Goal: Find specific page/section: Find specific page/section

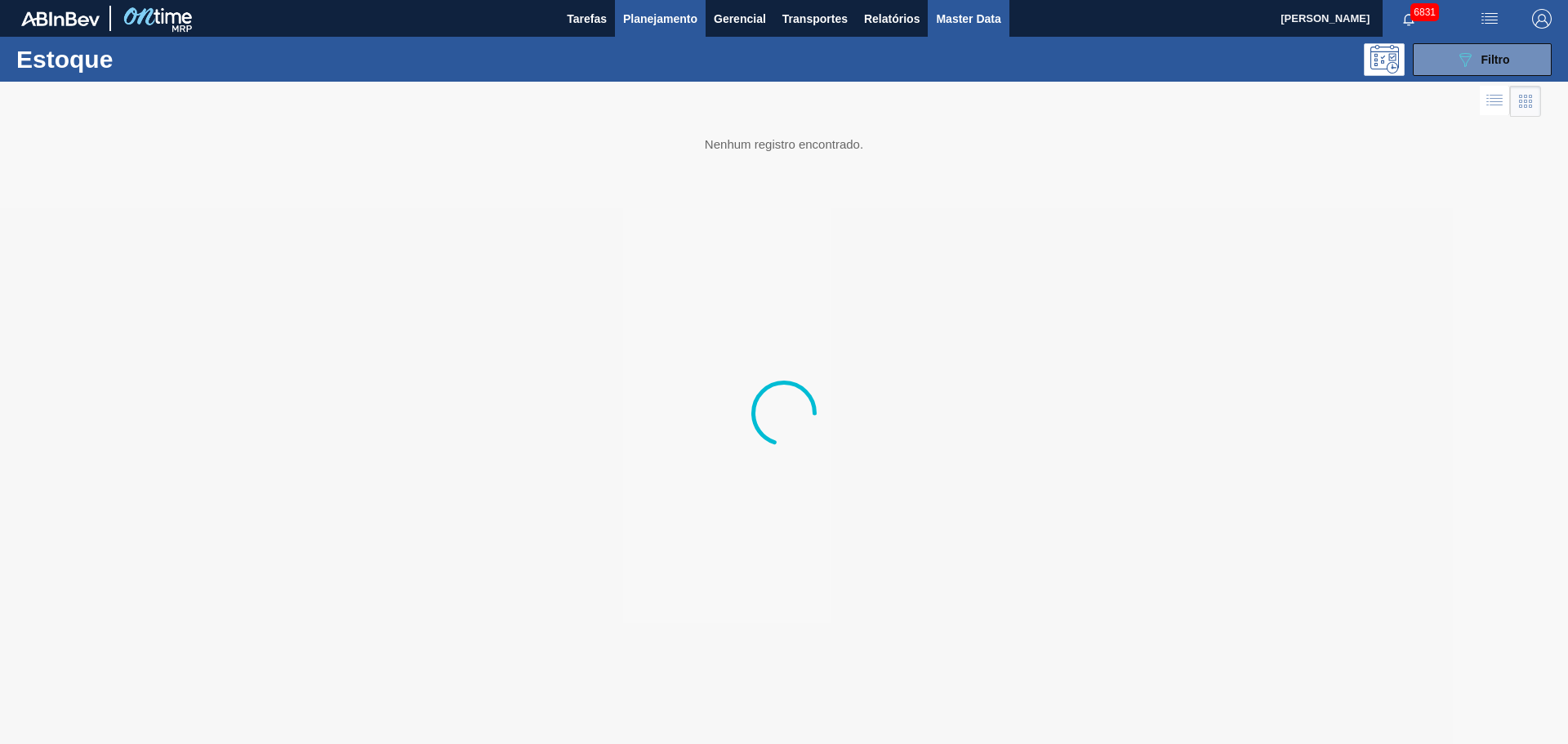
click at [943, 10] on span "Master Data" at bounding box center [968, 18] width 65 height 19
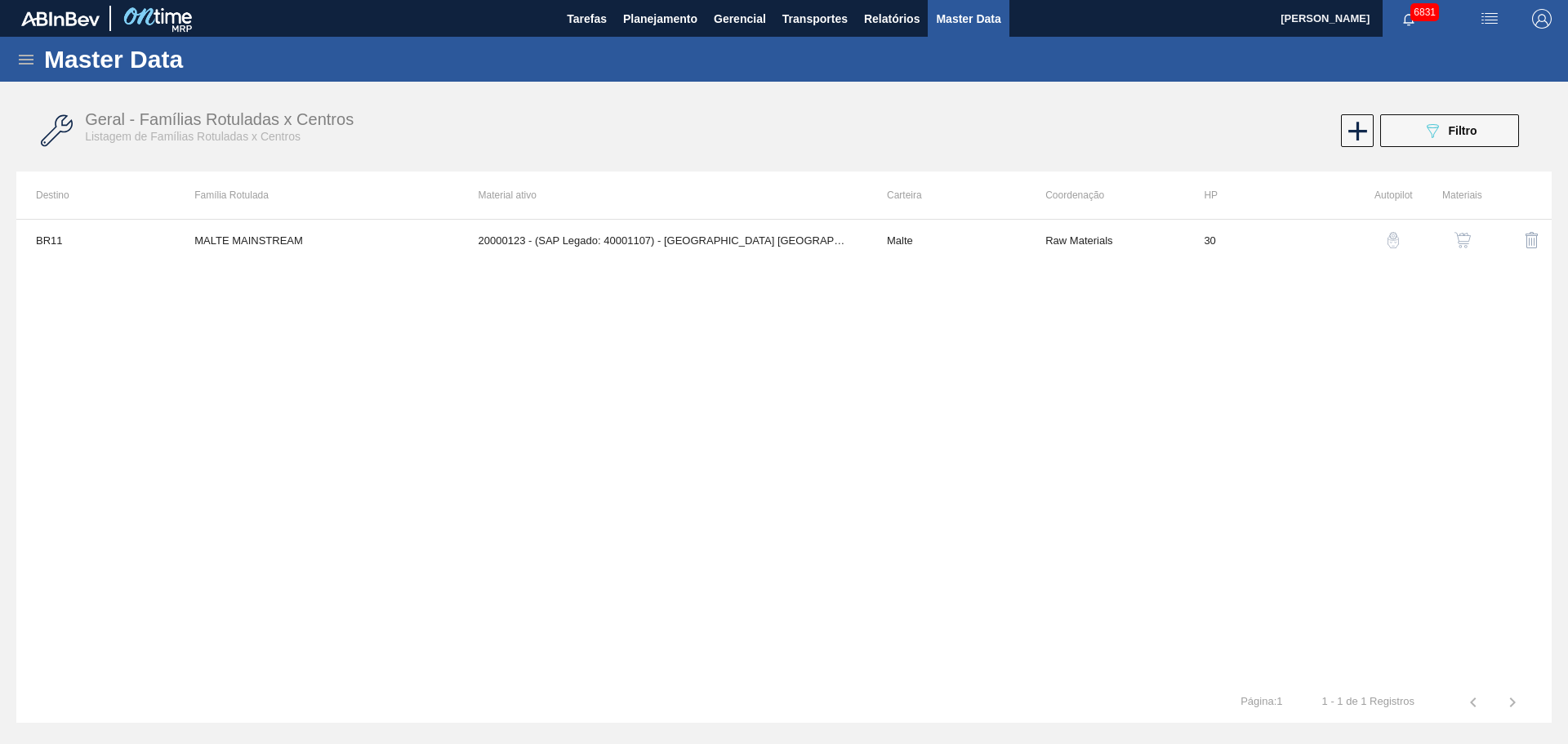
click at [17, 67] on icon at bounding box center [26, 59] width 19 height 19
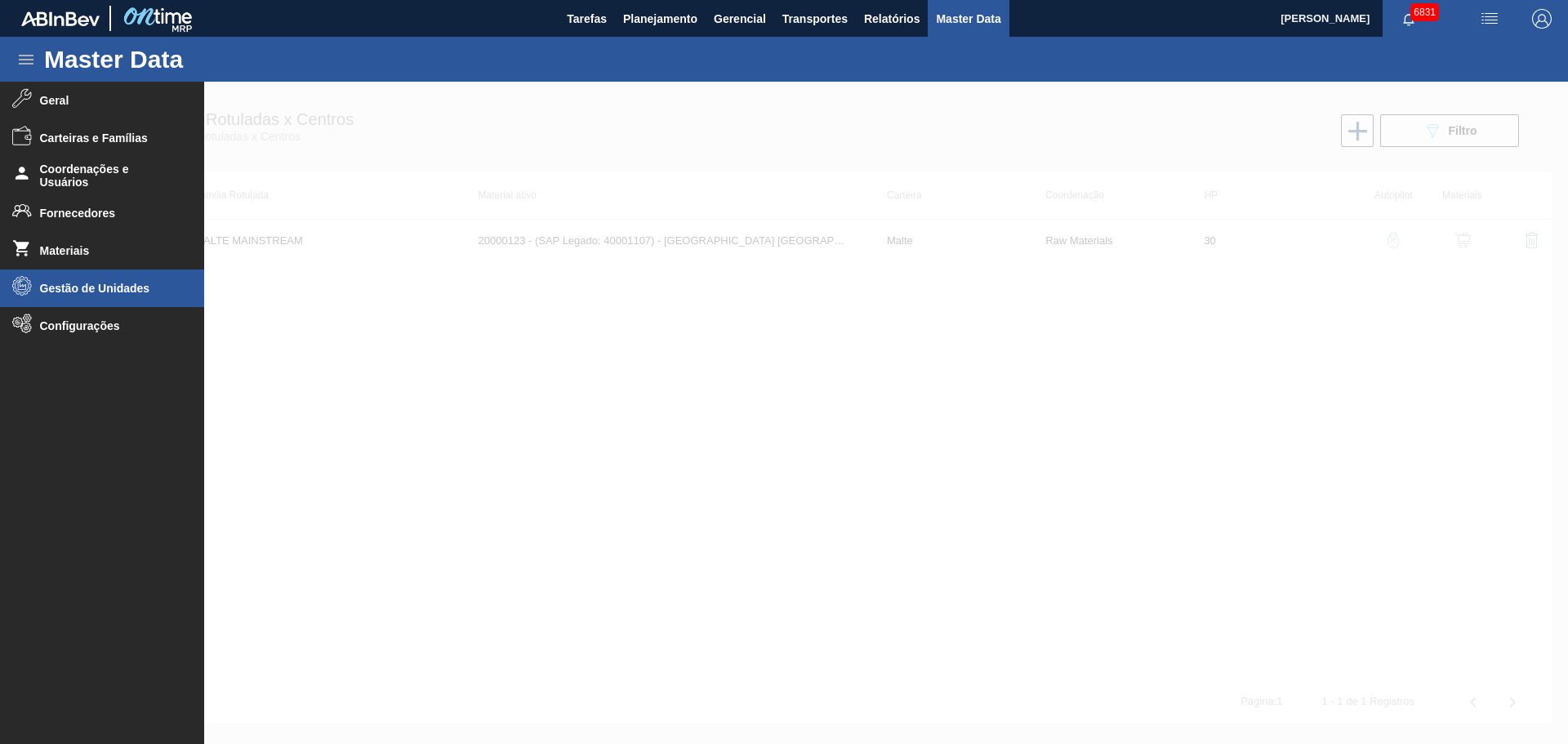
click at [85, 283] on span "Gestão de Unidades" at bounding box center [107, 288] width 135 height 13
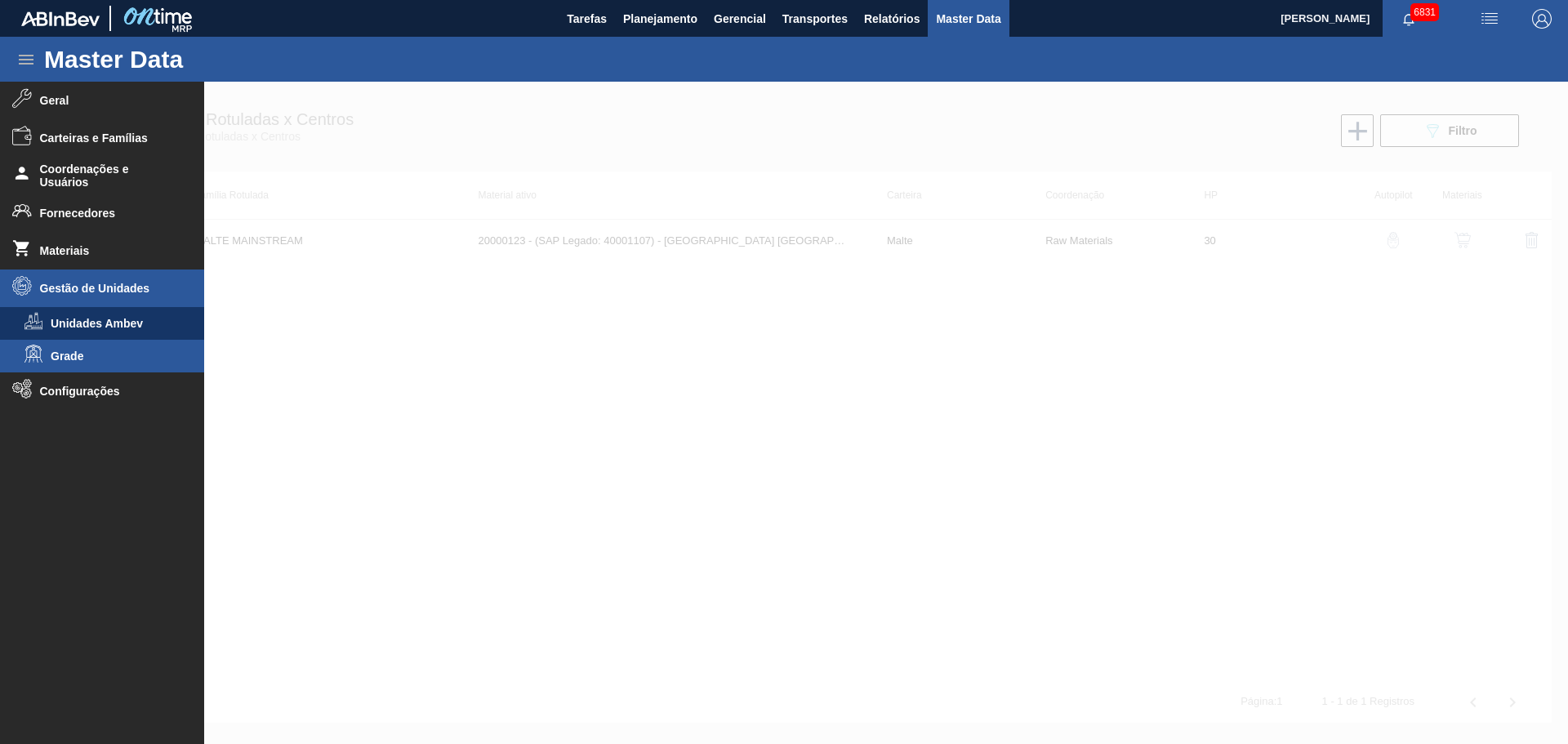
click at [74, 354] on span "Grade" at bounding box center [113, 356] width 126 height 13
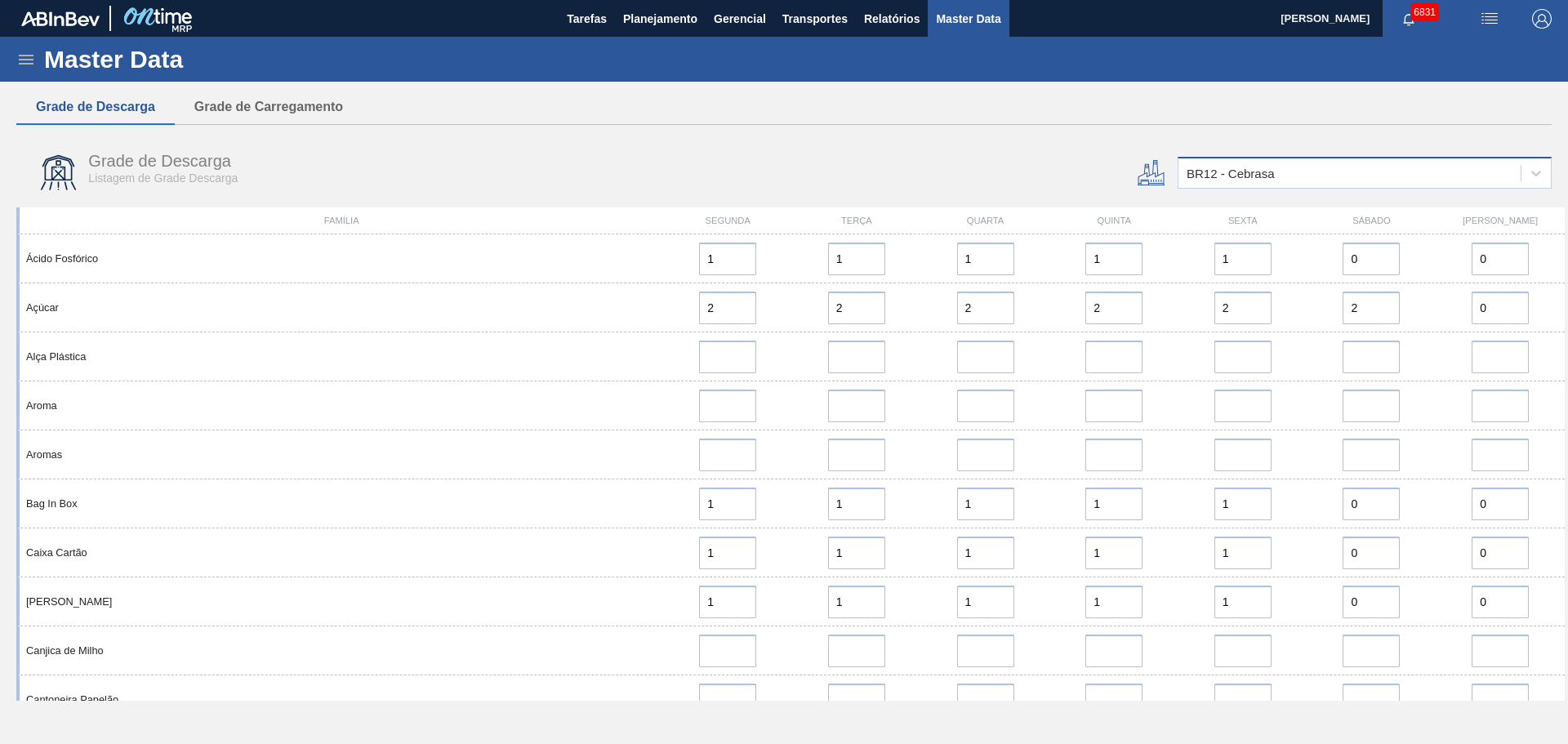
click at [1324, 177] on div "BR12 - Cebrasa" at bounding box center [1350, 173] width 342 height 24
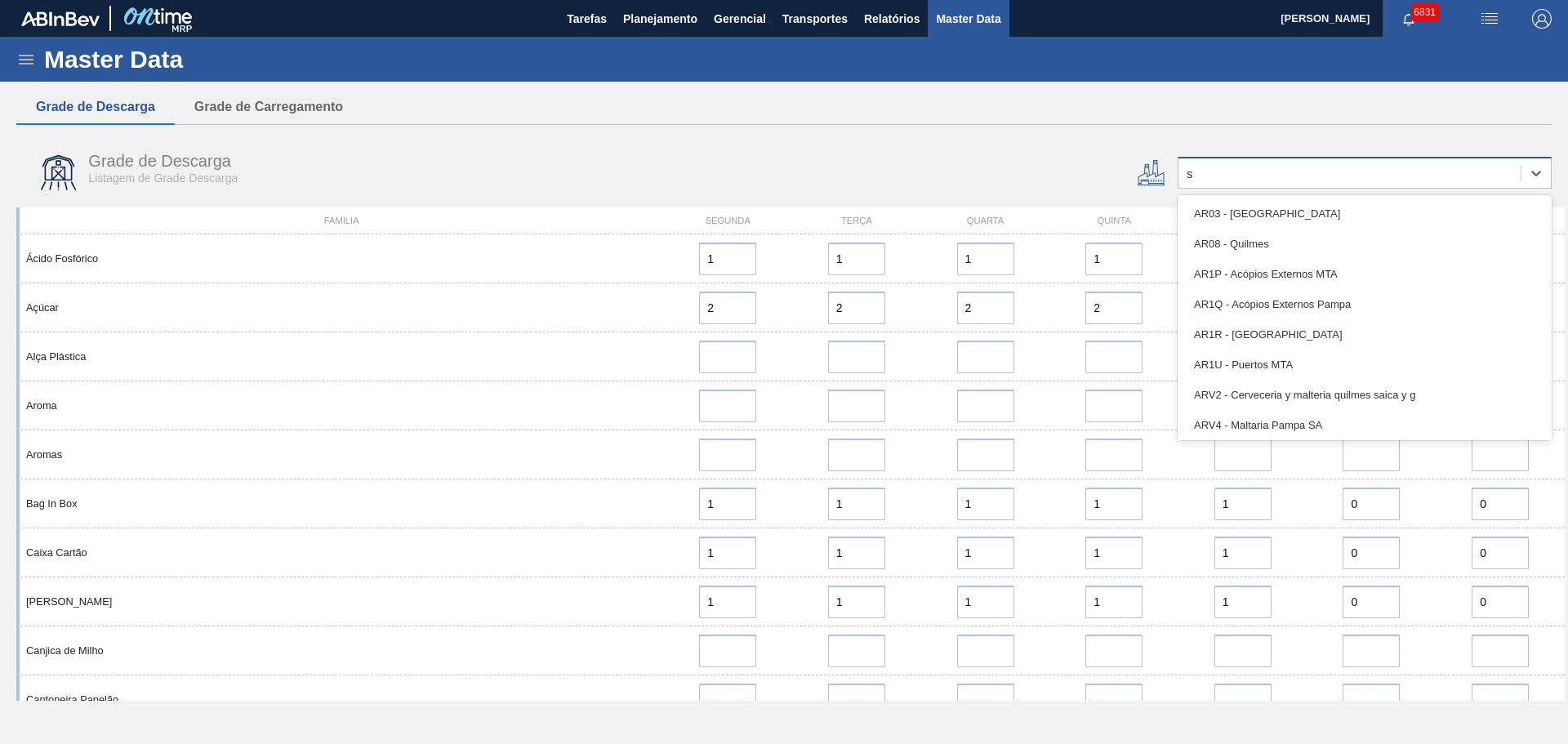
type input "se"
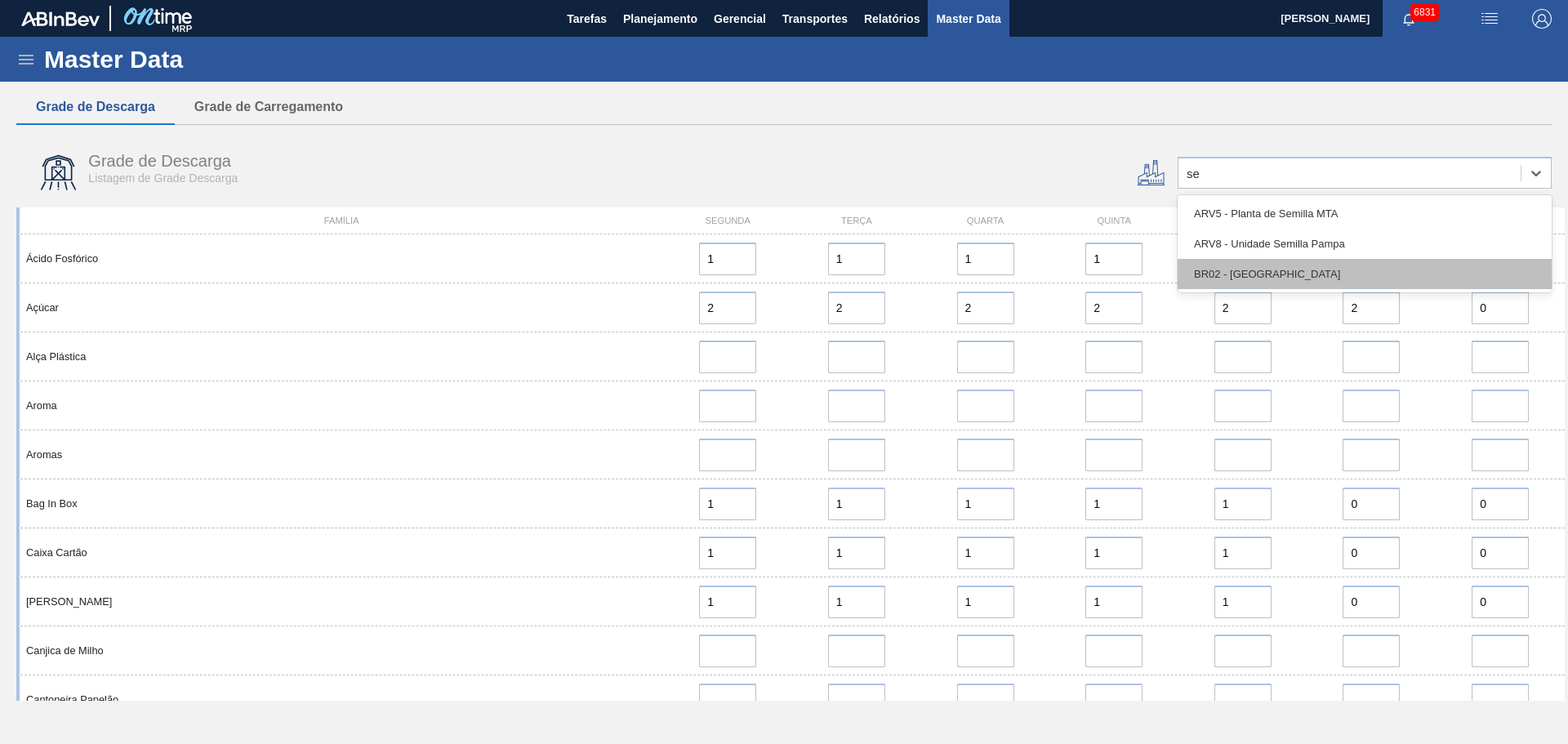
click at [1278, 274] on div "BR02 - [GEOGRAPHIC_DATA]" at bounding box center [1365, 274] width 374 height 31
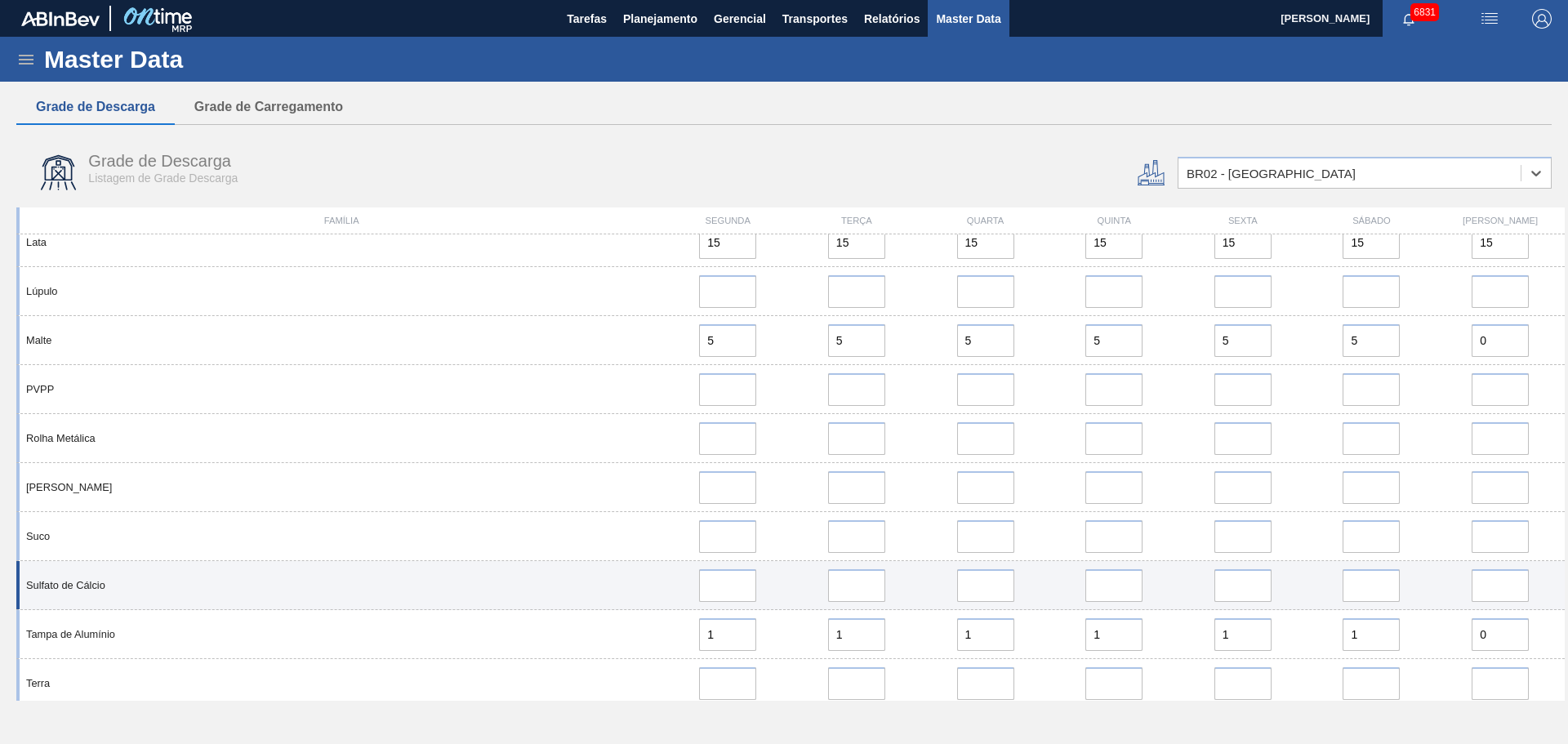
scroll to position [1200, 0]
